Goal: Information Seeking & Learning: Learn about a topic

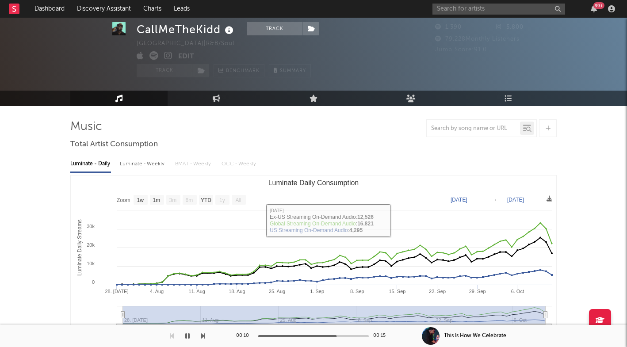
select select "1w"
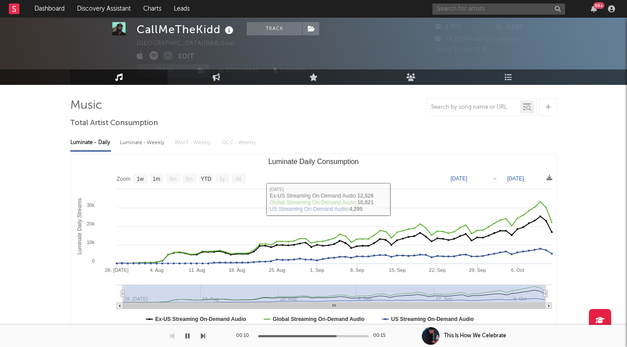
drag, startPoint x: 0, startPoint y: 0, endPoint x: 466, endPoint y: 4, distance: 465.9
click at [466, 4] on input "text" at bounding box center [498, 9] width 133 height 11
paste input "[URL][DOMAIN_NAME]"
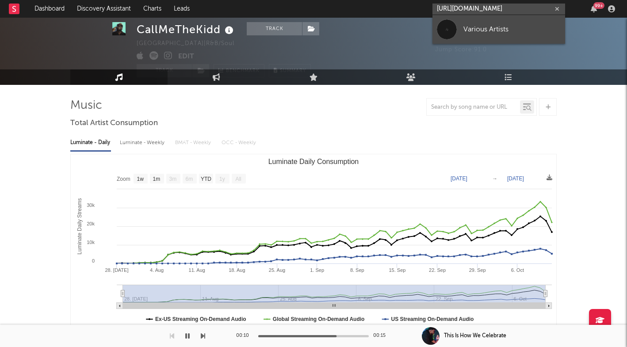
type input "[URL][DOMAIN_NAME]"
click at [470, 29] on div "Various Artists" at bounding box center [511, 29] width 97 height 11
